Goal: Check status: Check status

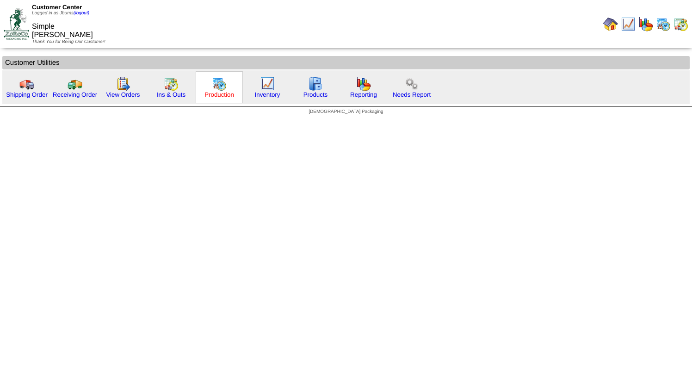
click at [209, 92] on link "Production" at bounding box center [219, 94] width 30 height 7
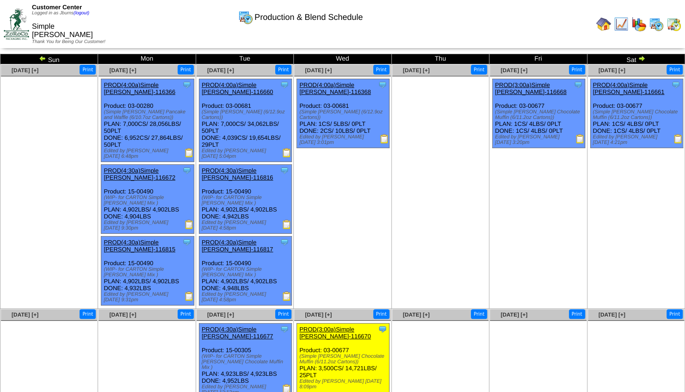
click at [383, 245] on td "Sep 17 [+] Print Clone Item PROD(4:00a)Simple Mills-116368 Simple Mills Schedul…" at bounding box center [343, 186] width 98 height 244
click at [19, 30] on img at bounding box center [16, 23] width 25 height 31
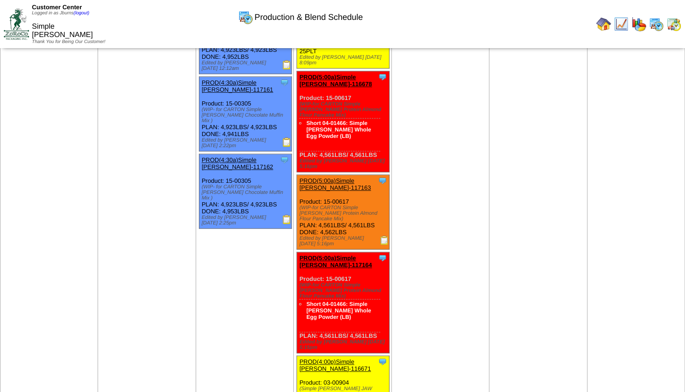
scroll to position [337, 0]
